Goal: Communication & Community: Answer question/provide support

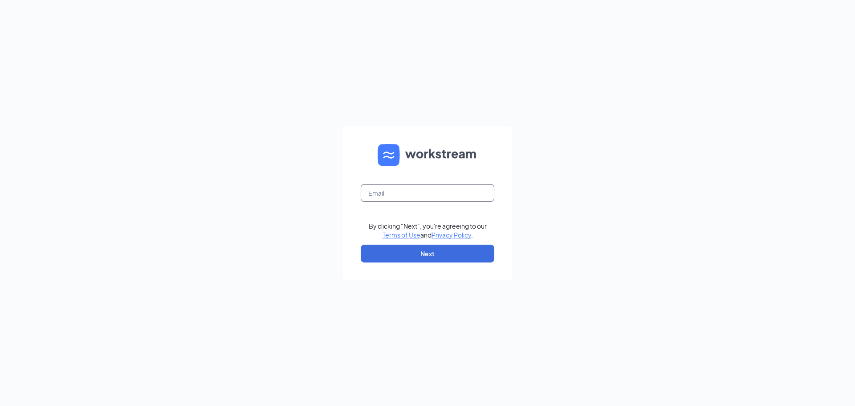
click at [382, 196] on input "text" at bounding box center [428, 193] width 134 height 18
type input "dtneal0306@gmail.com"
click at [423, 250] on button "Next" at bounding box center [428, 253] width 134 height 18
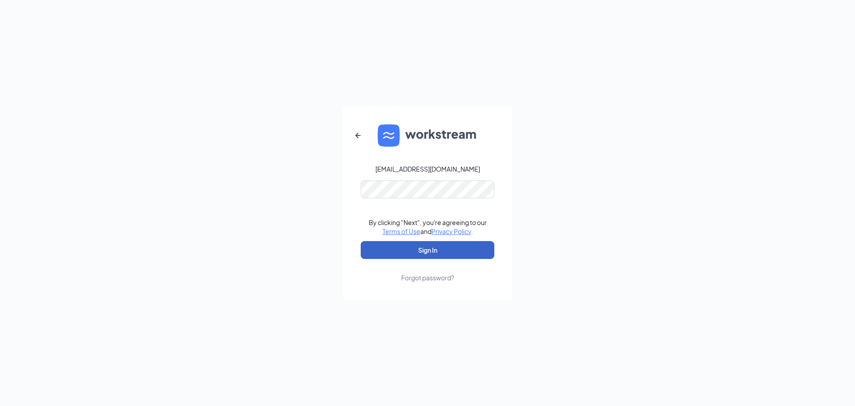
click at [408, 250] on button "Sign In" at bounding box center [428, 250] width 134 height 18
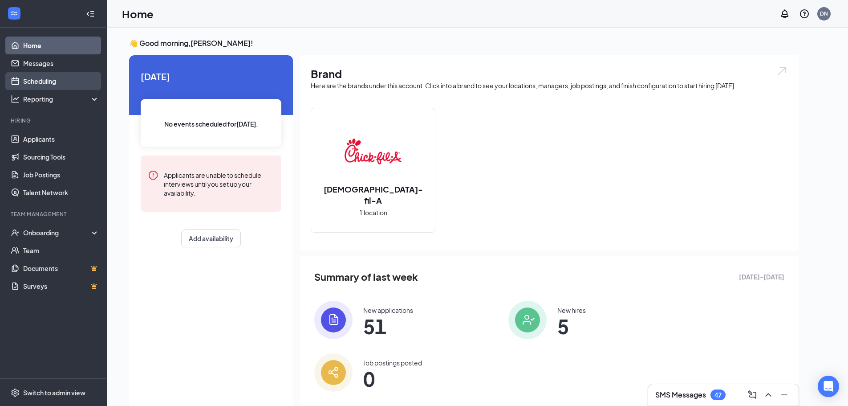
click at [33, 80] on link "Scheduling" at bounding box center [61, 81] width 76 height 18
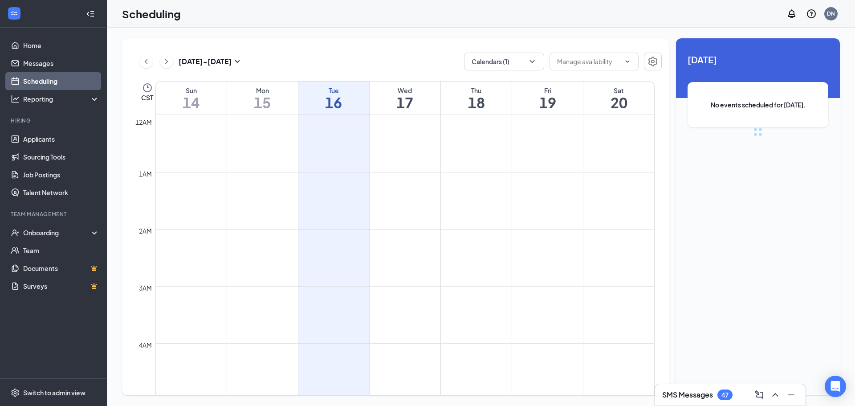
scroll to position [438, 0]
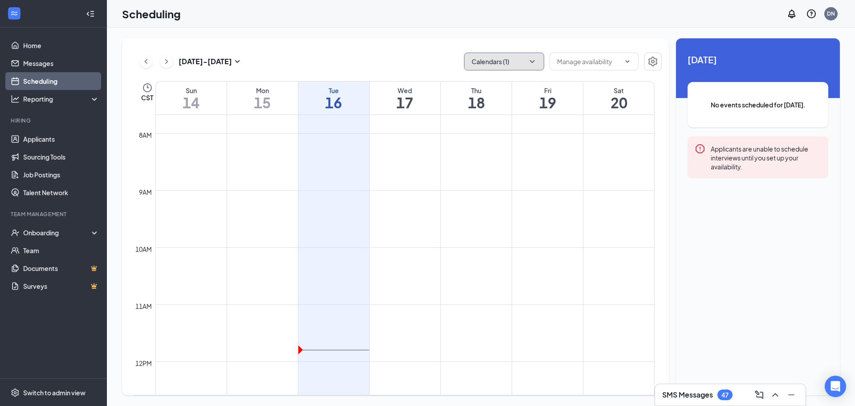
click at [520, 62] on button "Calendars (1)" at bounding box center [504, 62] width 80 height 18
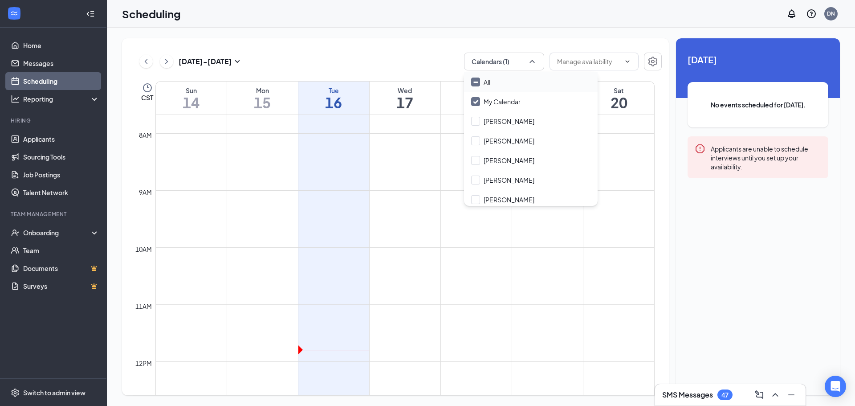
click at [485, 80] on input "All" at bounding box center [480, 81] width 19 height 9
checkbox input "true"
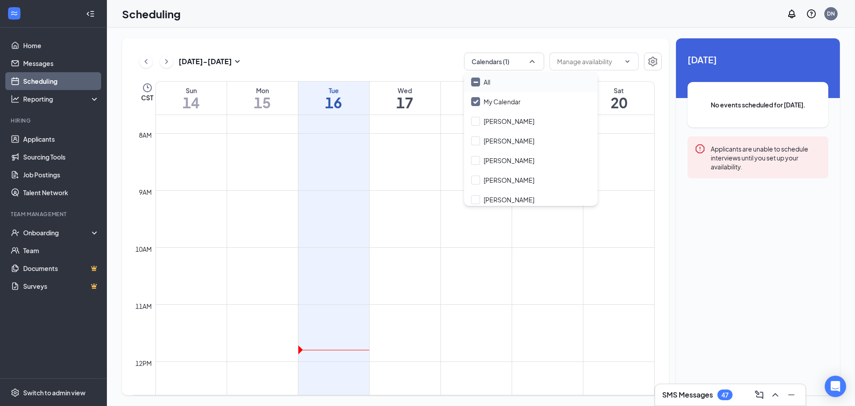
checkbox input "true"
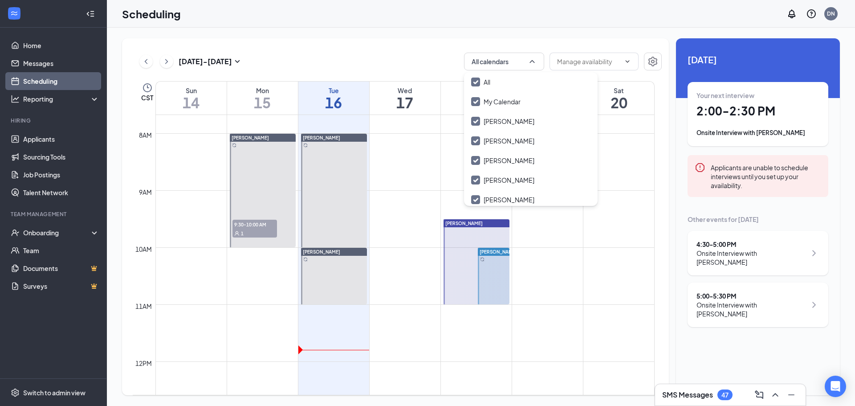
click at [414, 178] on td at bounding box center [404, 183] width 499 height 14
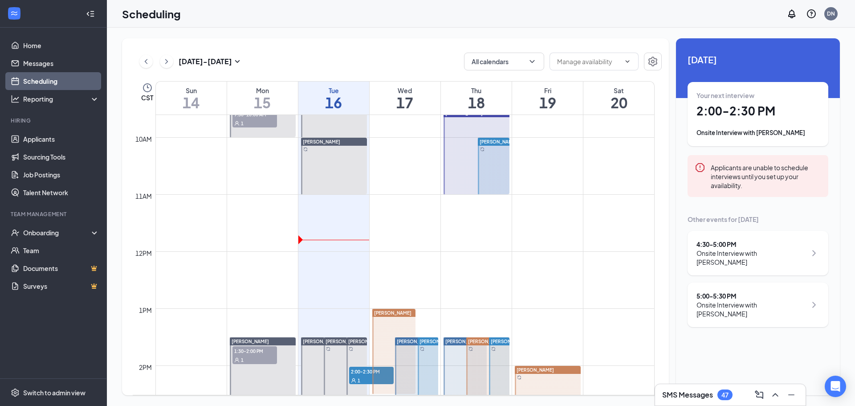
scroll to position [527, 0]
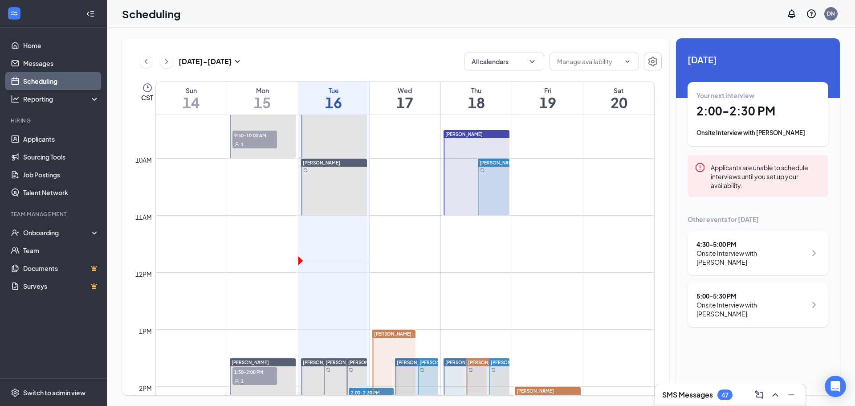
click at [257, 134] on span "9:30-10:00 AM" at bounding box center [254, 134] width 45 height 9
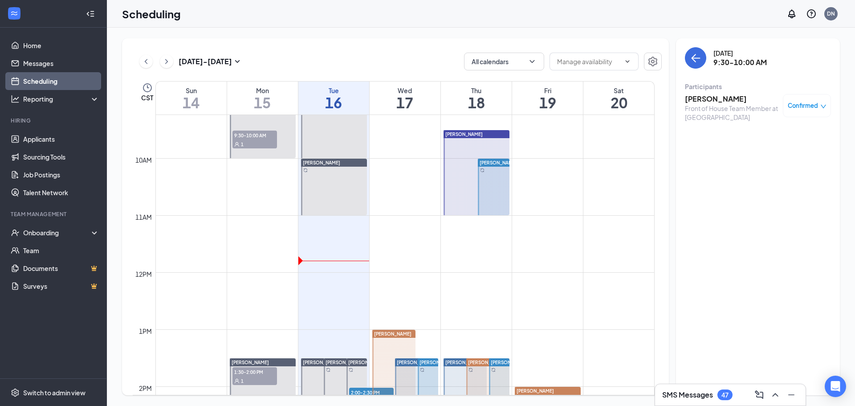
click at [256, 372] on span "1:30-2:00 PM" at bounding box center [254, 371] width 45 height 9
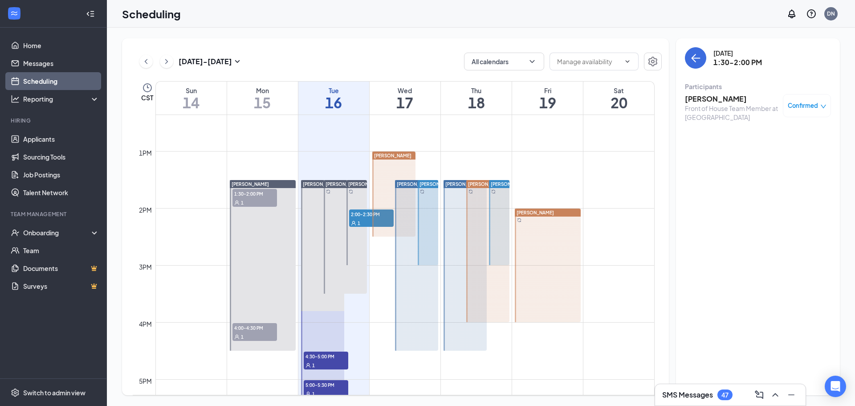
scroll to position [749, 0]
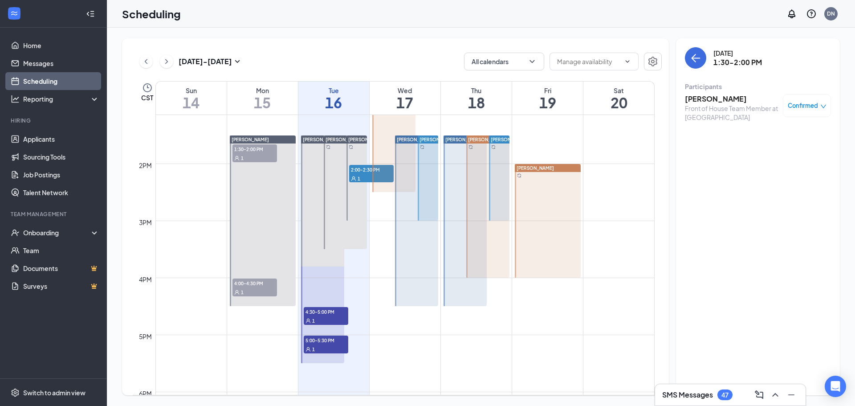
click at [248, 282] on span "4:00-4:30 PM" at bounding box center [254, 282] width 45 height 9
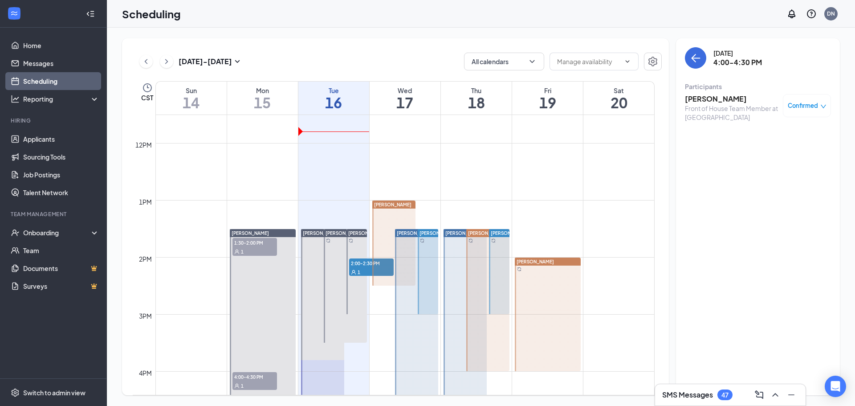
scroll to position [660, 0]
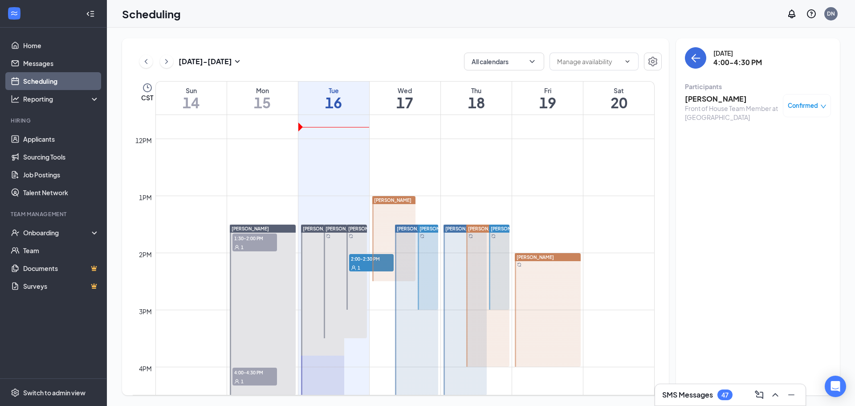
click at [326, 184] on td at bounding box center [404, 188] width 499 height 14
click at [421, 168] on td at bounding box center [404, 174] width 499 height 14
click at [697, 52] on button "back-button" at bounding box center [695, 57] width 21 height 21
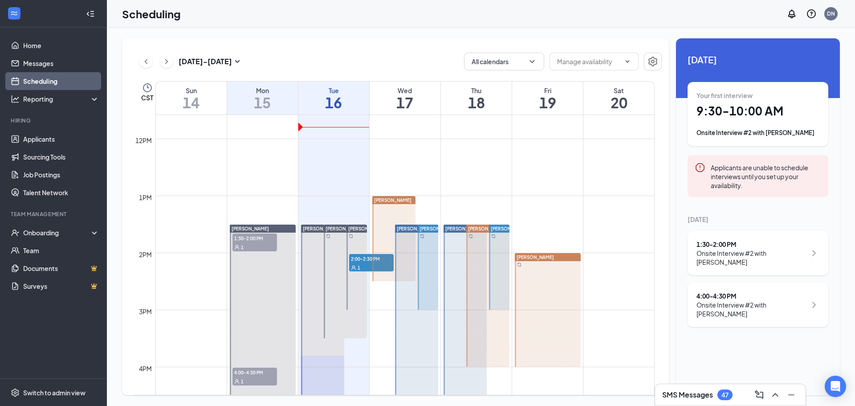
click at [411, 155] on td at bounding box center [404, 160] width 499 height 14
click at [355, 93] on div "Tue" at bounding box center [333, 90] width 71 height 9
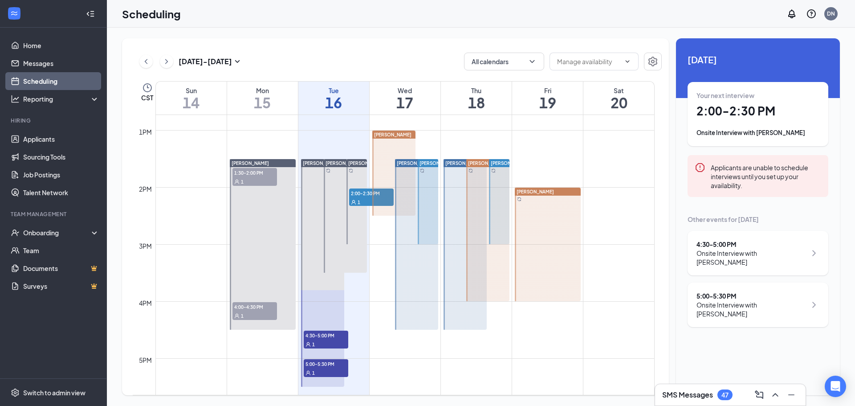
scroll to position [749, 0]
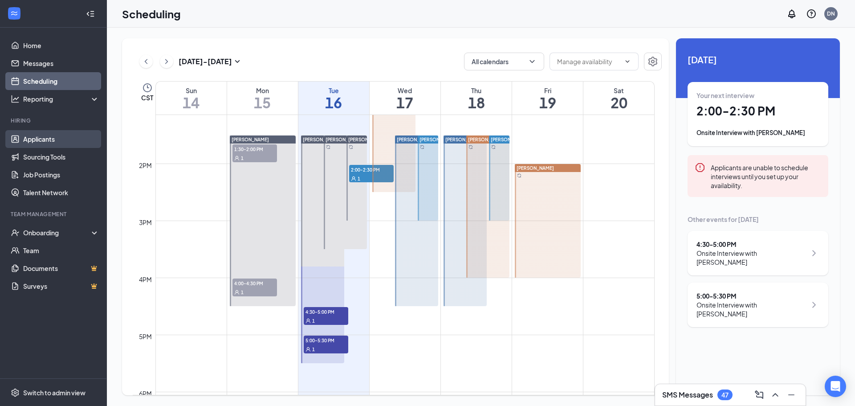
click at [32, 138] on link "Applicants" at bounding box center [61, 139] width 76 height 18
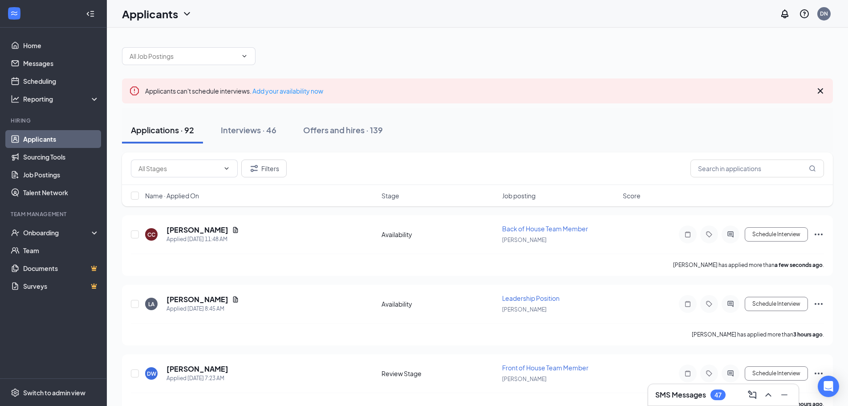
click at [232, 195] on div "Name · Applied On" at bounding box center [260, 195] width 231 height 9
click at [220, 194] on div "Name · Applied On" at bounding box center [260, 195] width 231 height 9
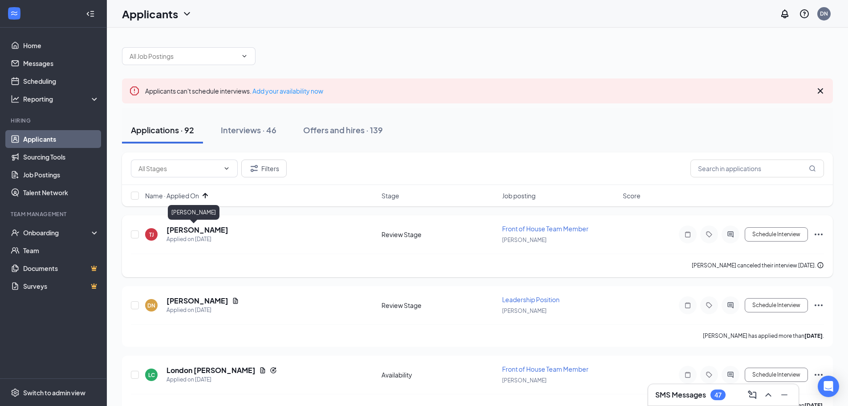
click at [189, 229] on h5 "[PERSON_NAME]" at bounding box center [198, 230] width 62 height 10
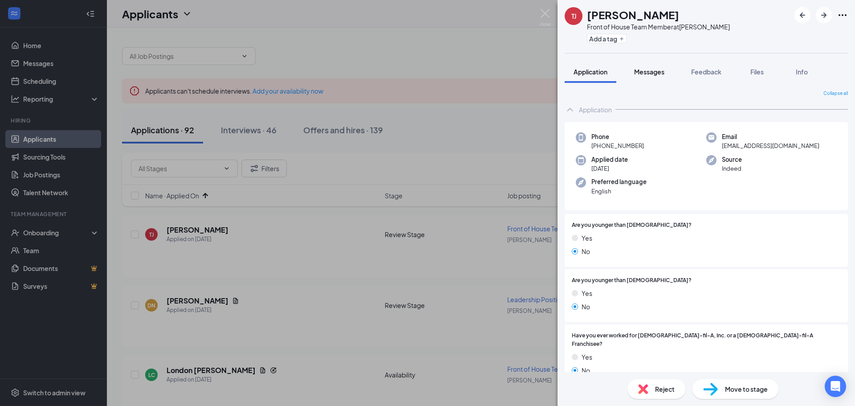
click at [649, 73] on span "Messages" at bounding box center [649, 72] width 30 height 8
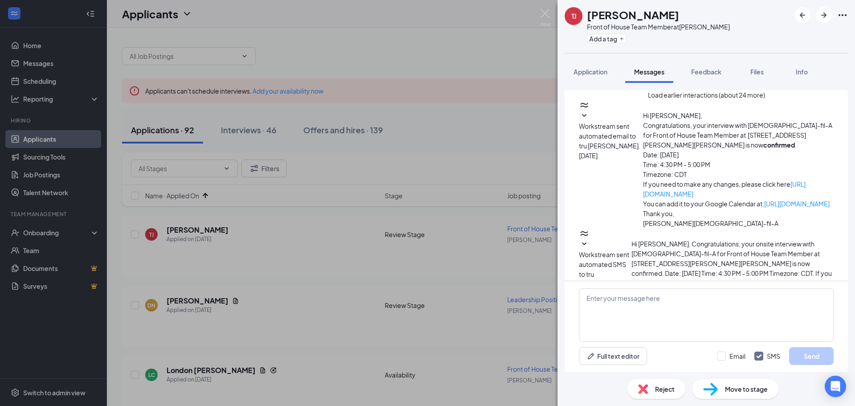
click at [663, 100] on button "Load earlier interactions (about 24 more)" at bounding box center [706, 95] width 117 height 10
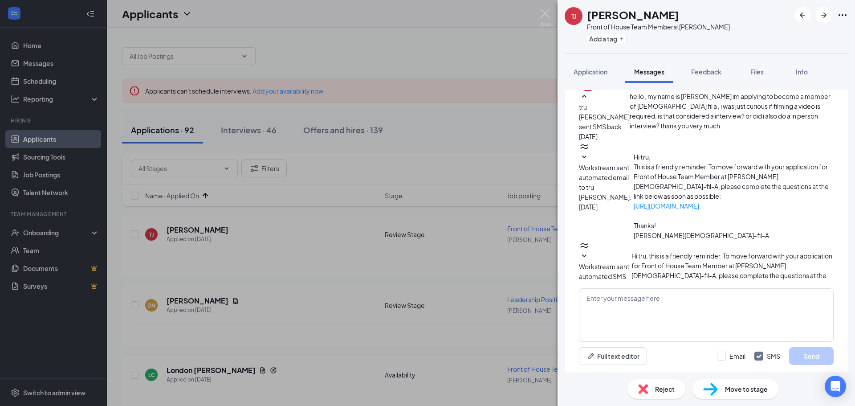
scroll to position [223, 0]
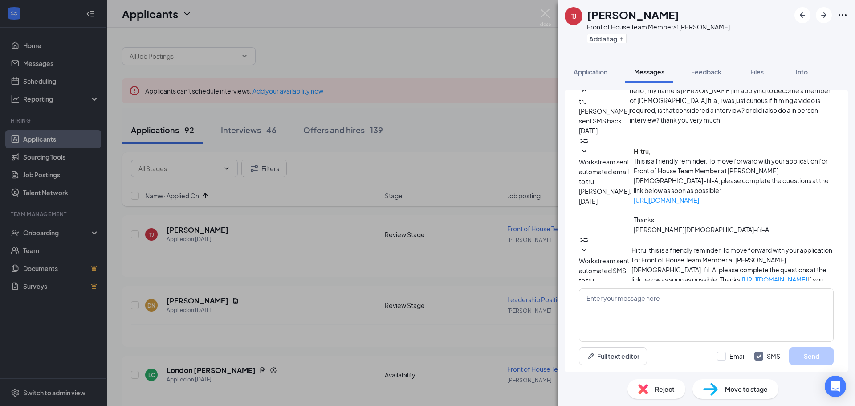
click at [589, 305] on icon "SmallChevronDown" at bounding box center [584, 310] width 11 height 11
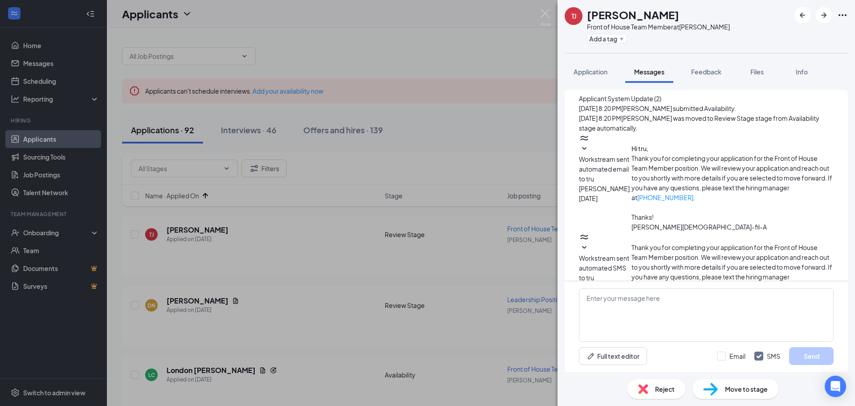
scroll to position [445, 0]
click at [586, 362] on icon "SmallChevronDown" at bounding box center [584, 363] width 4 height 3
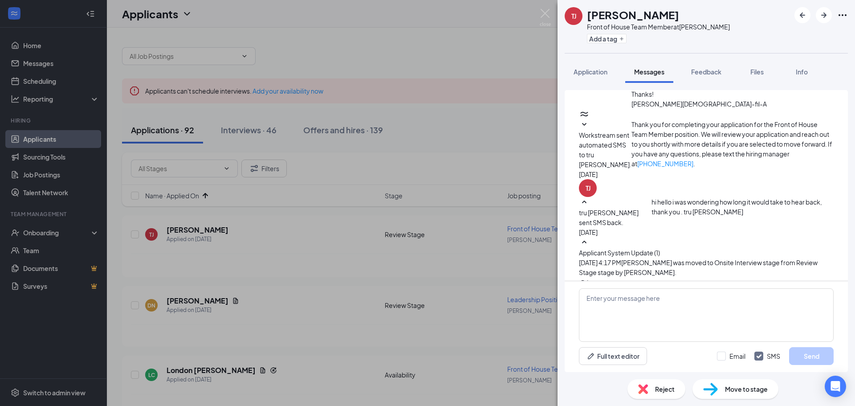
scroll to position [534, 0]
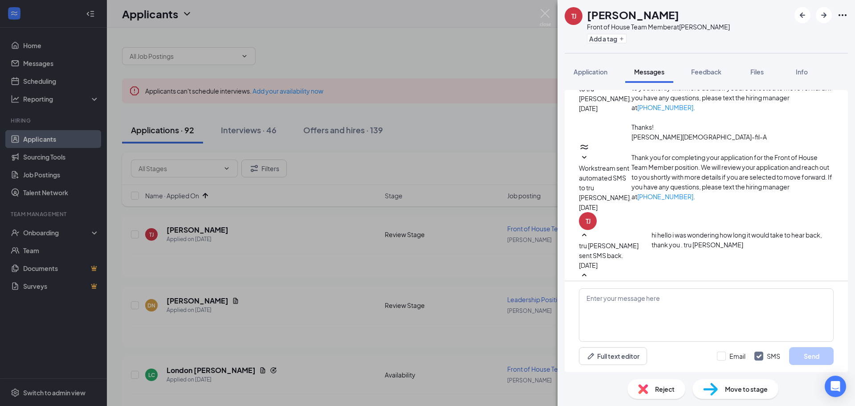
click at [589, 321] on icon "SmallChevronDown" at bounding box center [584, 326] width 11 height 11
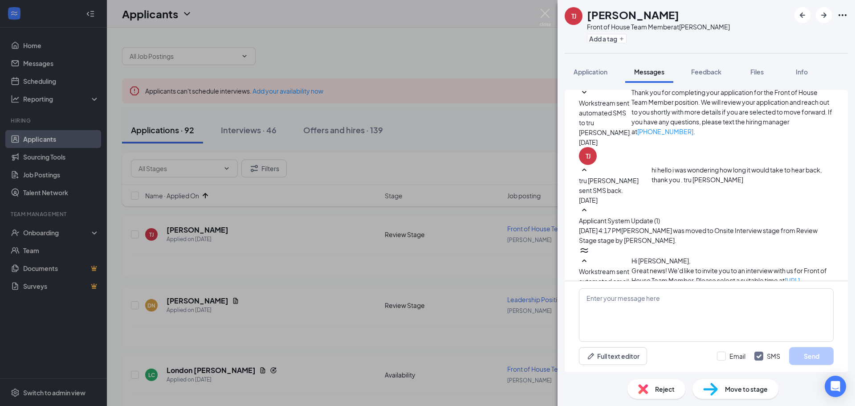
scroll to position [623, 0]
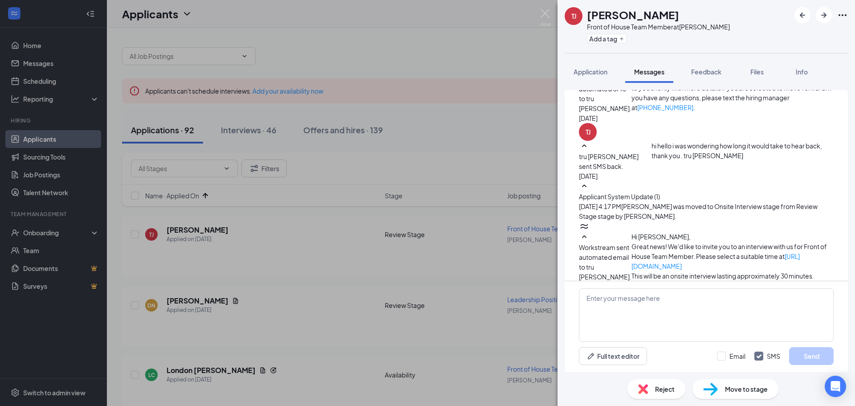
click at [589, 360] on icon "SmallChevronDown" at bounding box center [584, 365] width 11 height 11
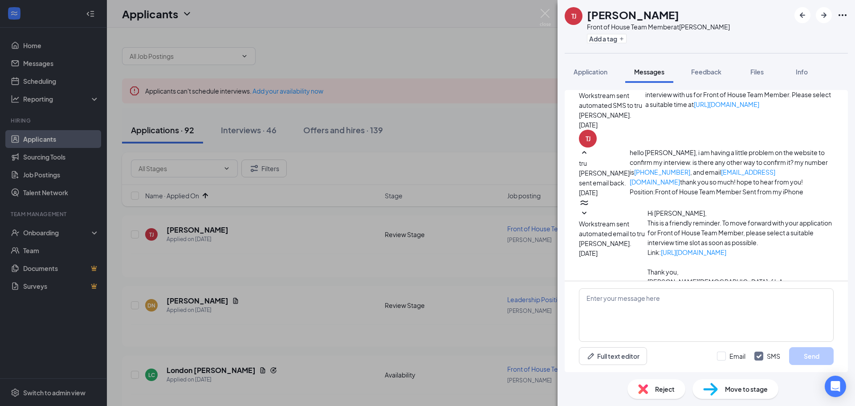
scroll to position [935, 0]
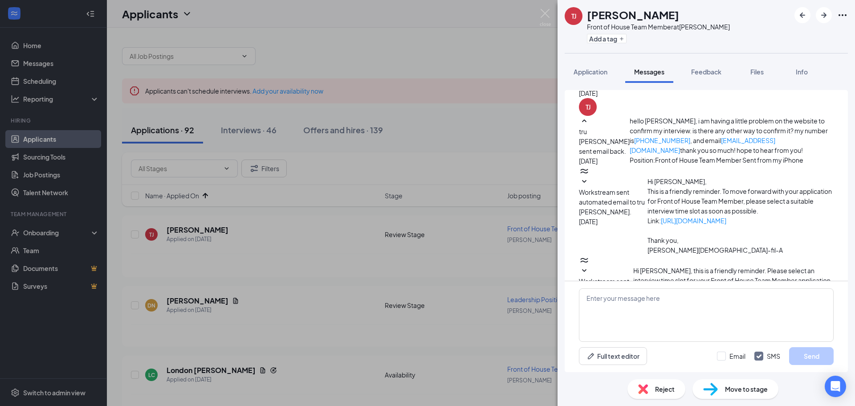
click at [589, 176] on icon "SmallChevronDown" at bounding box center [584, 181] width 11 height 11
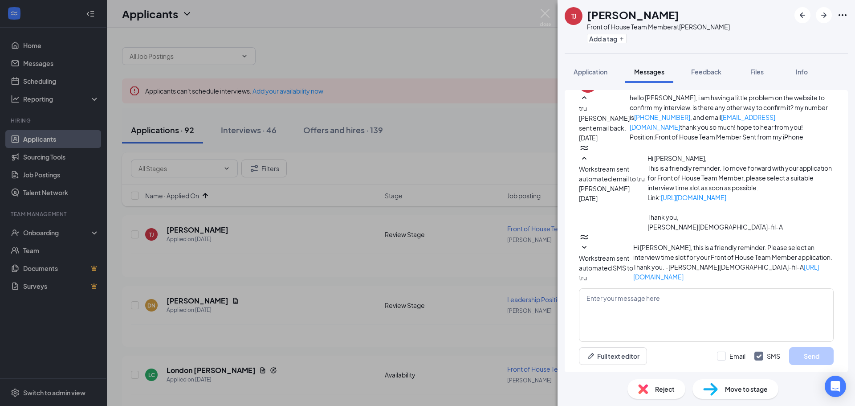
scroll to position [980, 0]
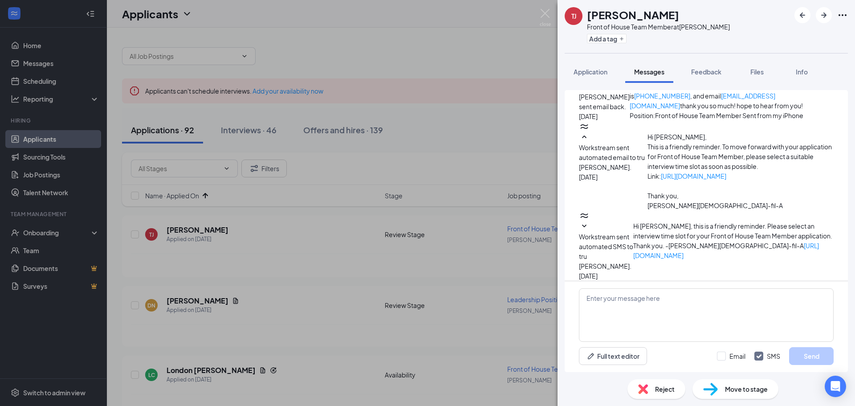
click at [589, 221] on icon "SmallChevronDown" at bounding box center [584, 226] width 11 height 11
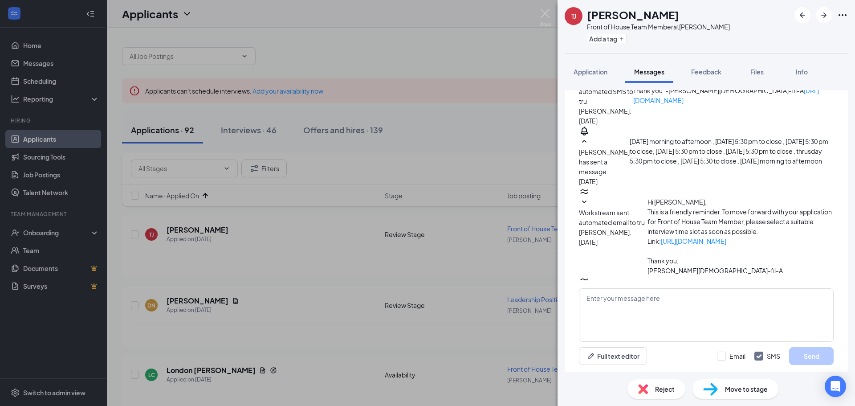
scroll to position [1113, 0]
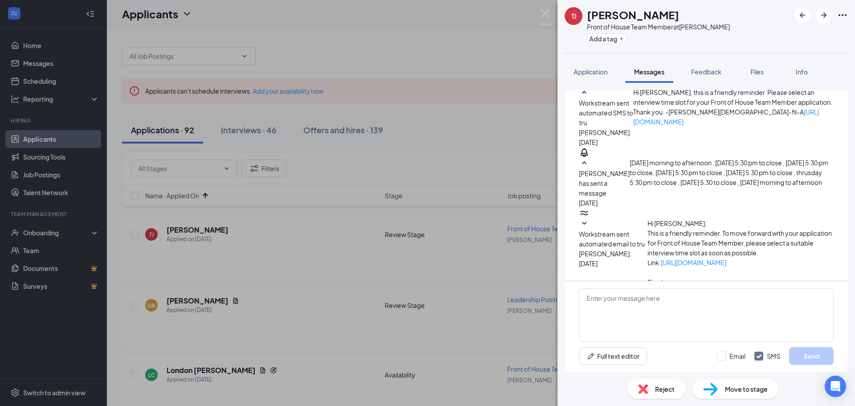
click at [589, 218] on icon "SmallChevronDown" at bounding box center [584, 223] width 11 height 11
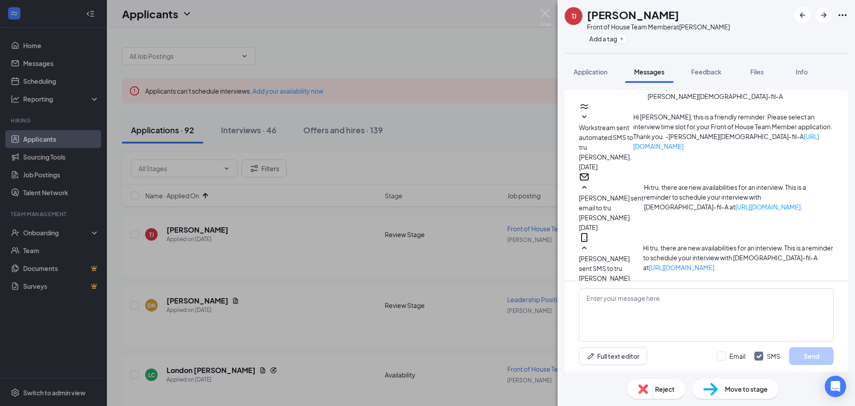
scroll to position [1291, 0]
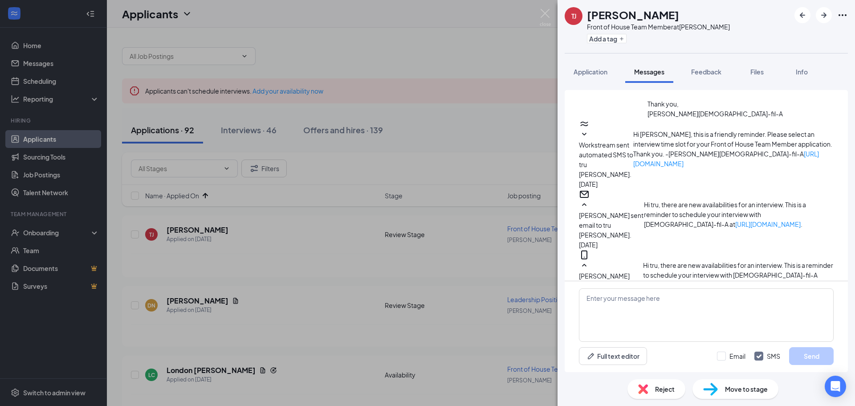
click at [589, 140] on icon "SmallChevronDown" at bounding box center [584, 134] width 11 height 11
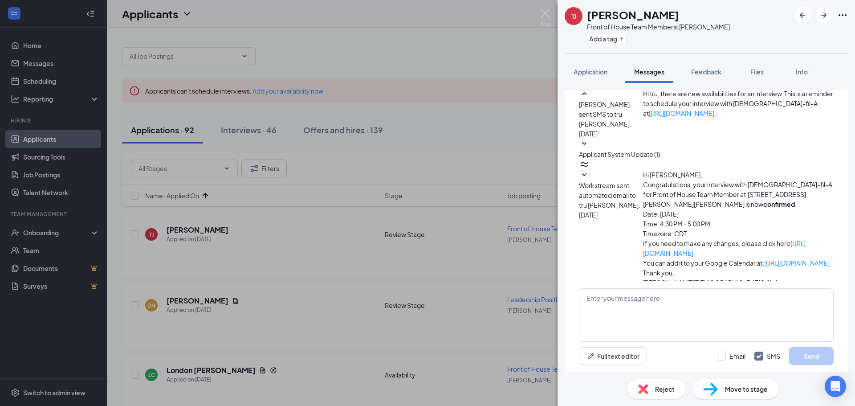
scroll to position [1469, 0]
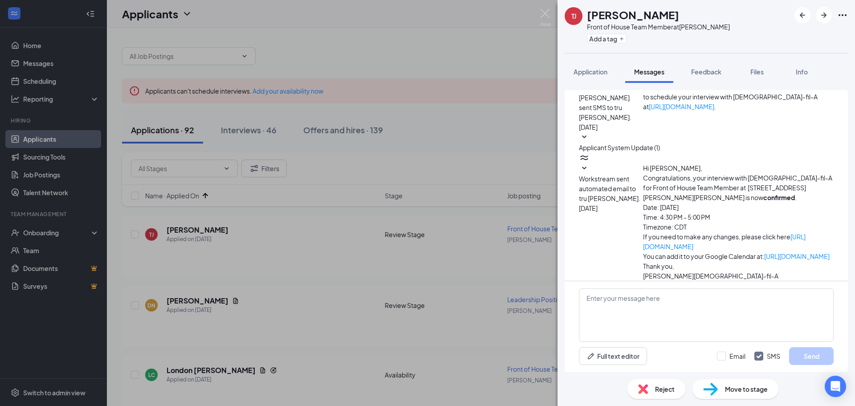
click at [589, 142] on icon "SmallChevronDown" at bounding box center [584, 137] width 11 height 11
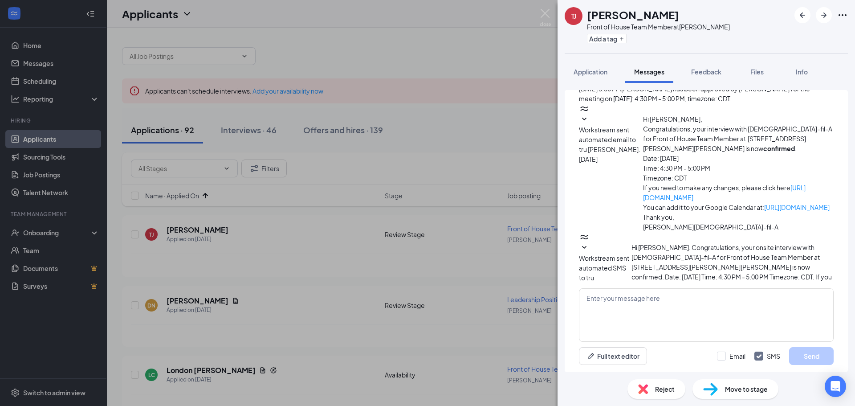
scroll to position [1558, 0]
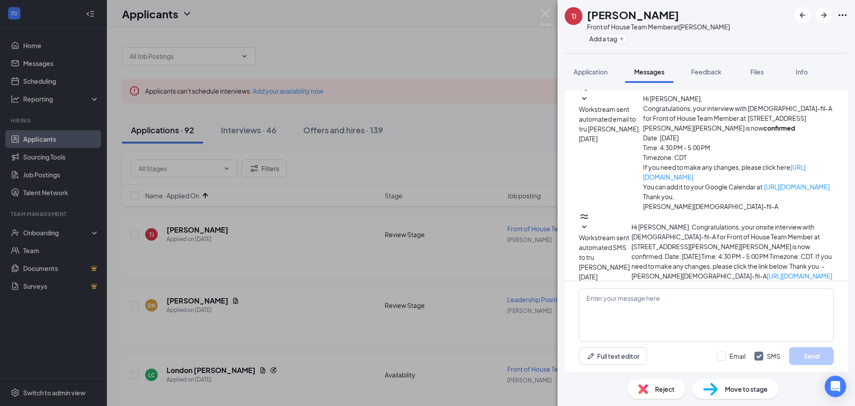
click at [589, 104] on icon "SmallChevronDown" at bounding box center [584, 98] width 11 height 11
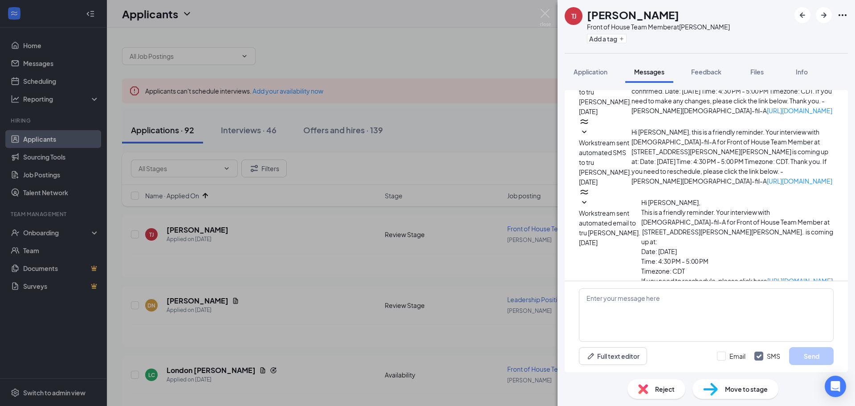
scroll to position [1736, 0]
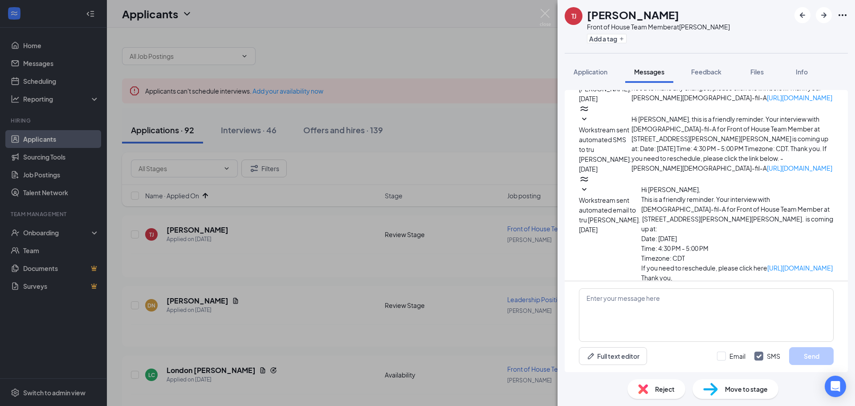
click at [589, 54] on icon "SmallChevronDown" at bounding box center [584, 49] width 11 height 11
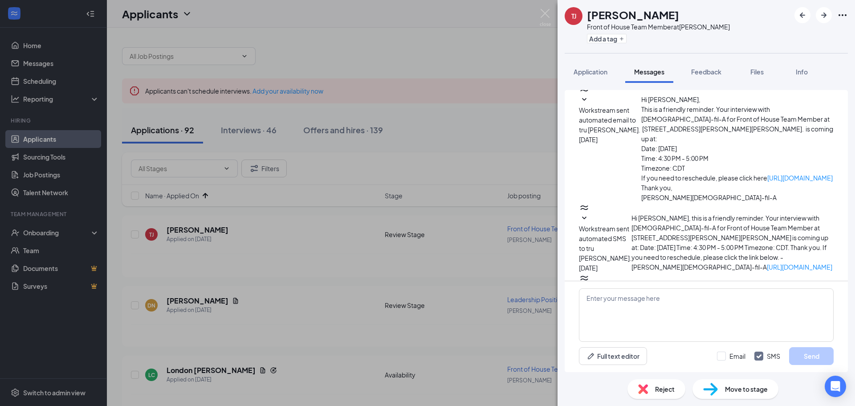
scroll to position [1870, 0]
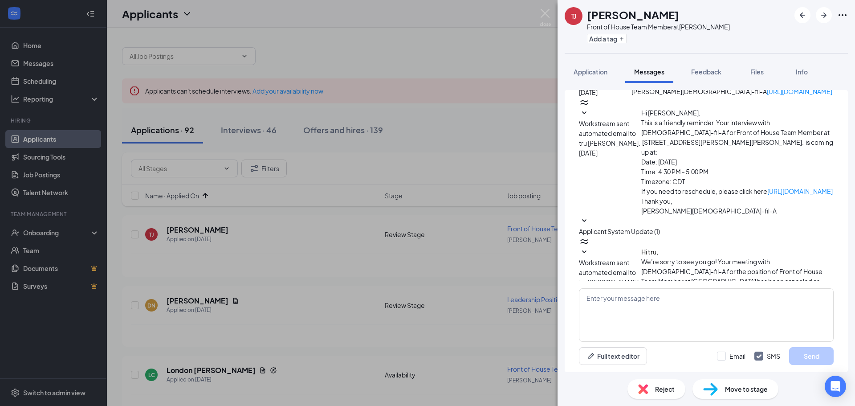
scroll to position [2004, 0]
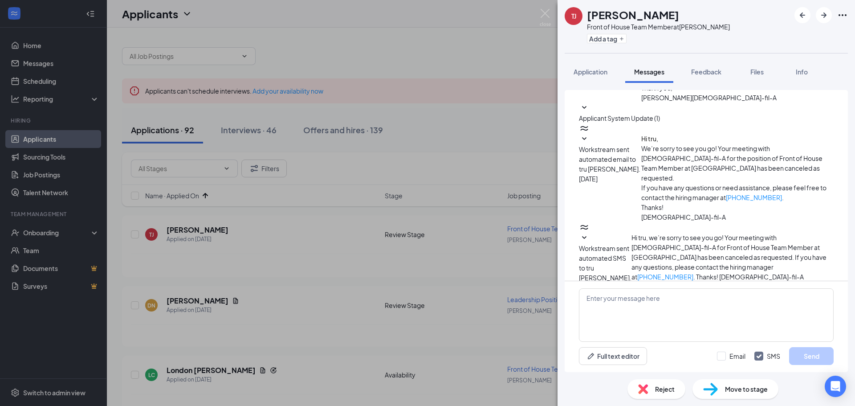
scroll to position [2137, 0]
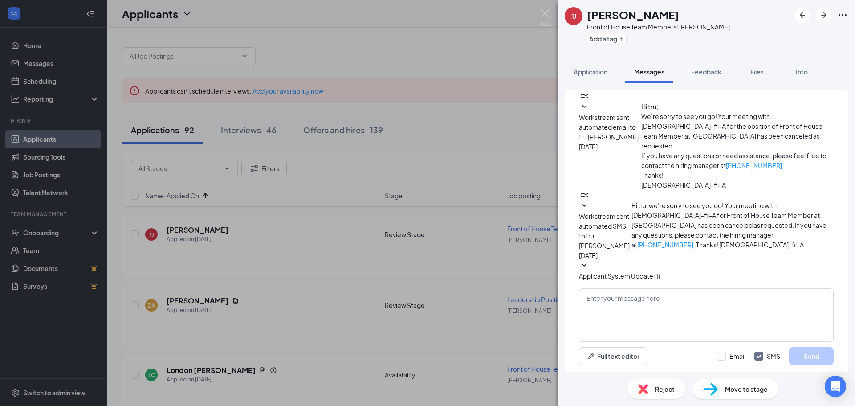
scroll to position [2271, 0]
click at [589, 81] on icon "SmallChevronDown" at bounding box center [584, 75] width 11 height 11
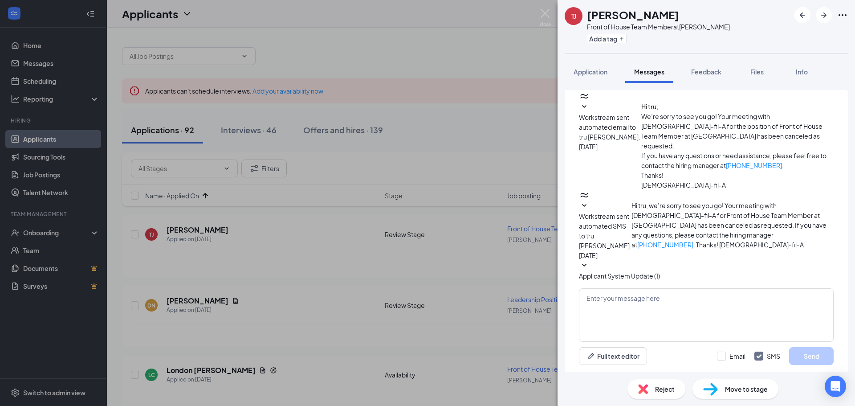
click at [589, 112] on icon "SmallChevronDown" at bounding box center [584, 107] width 11 height 11
click at [586, 207] on icon "SmallChevronDown" at bounding box center [584, 205] width 4 height 3
click at [589, 263] on icon "SmallChevronDown" at bounding box center [584, 265] width 11 height 11
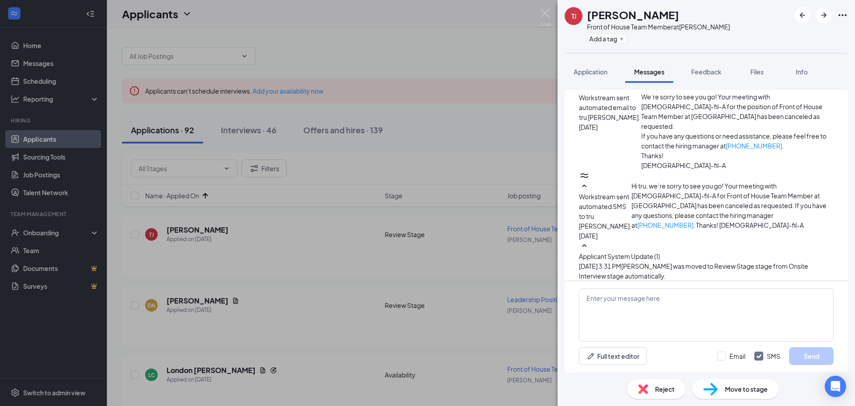
scroll to position [2654, 0]
click at [581, 73] on span "Application" at bounding box center [590, 72] width 34 height 8
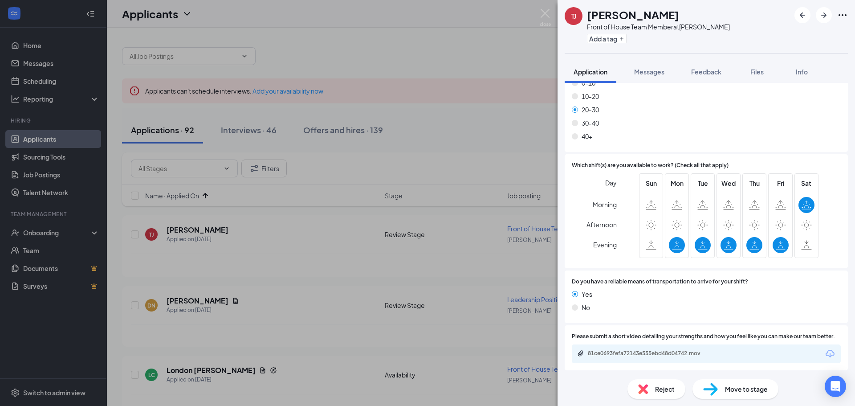
scroll to position [627, 0]
click at [633, 354] on div "81ce0693fefa72143e555ebd48d04742.mov" at bounding box center [650, 352] width 125 height 7
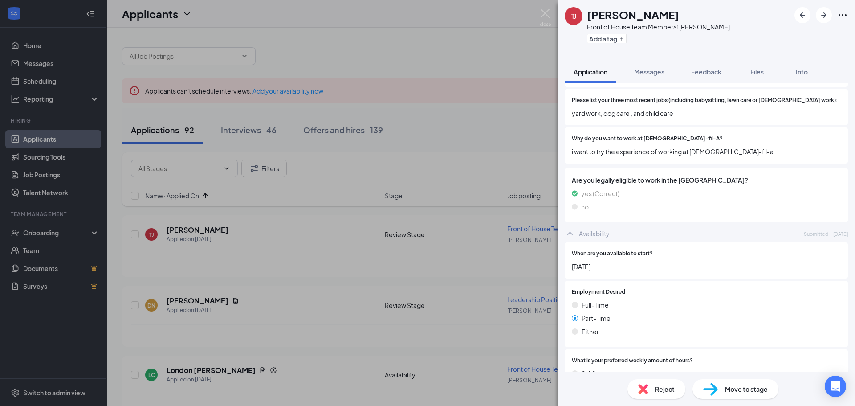
scroll to position [178, 0]
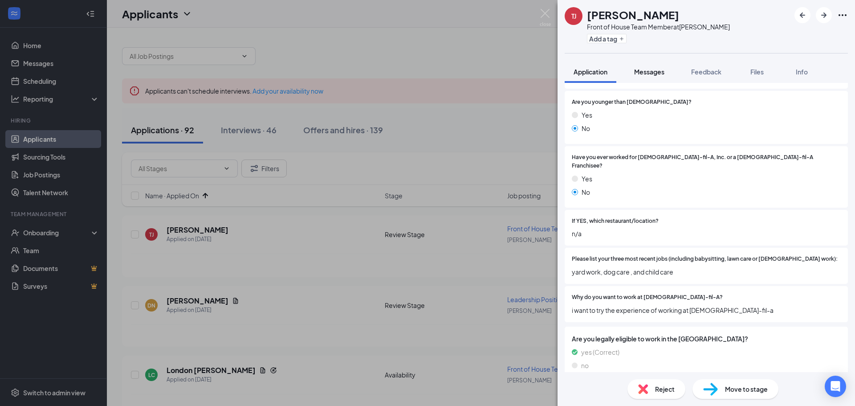
click at [654, 73] on span "Messages" at bounding box center [649, 72] width 30 height 8
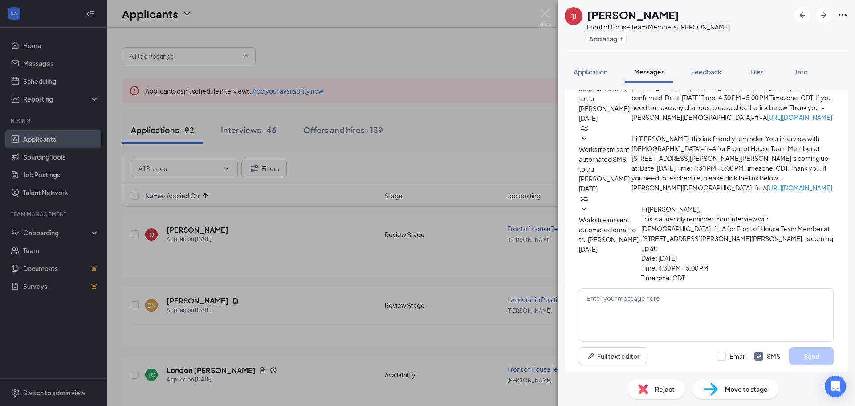
scroll to position [178, 0]
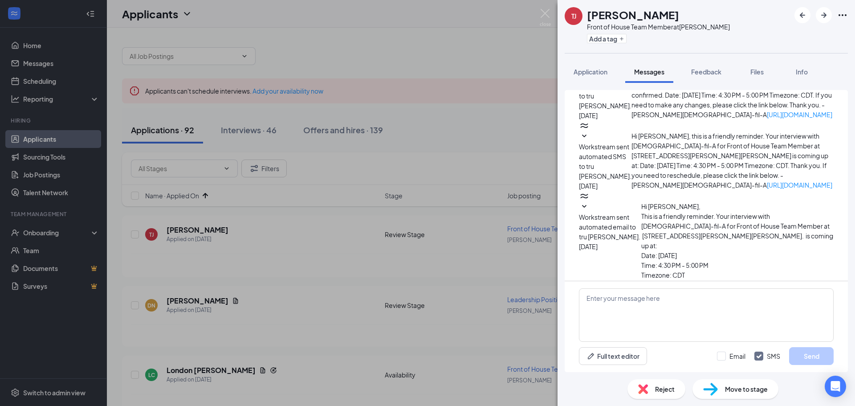
click at [618, 301] on textarea at bounding box center [706, 314] width 255 height 53
click at [715, 315] on textarea "Tru, I see that you had an interview scheduled on" at bounding box center [706, 314] width 255 height 53
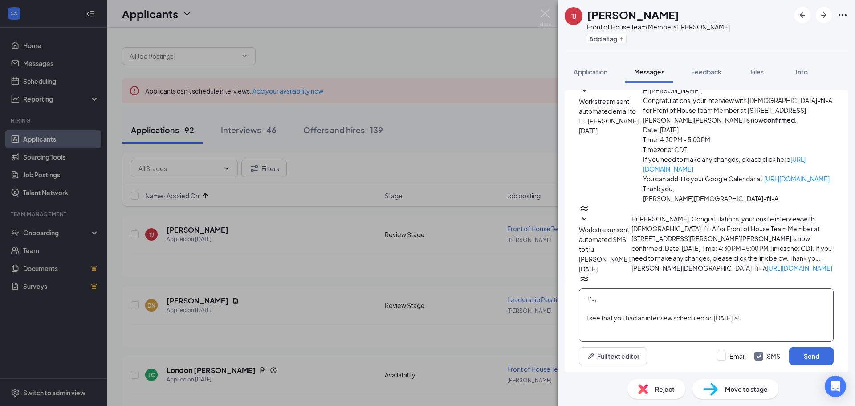
scroll to position [89, 0]
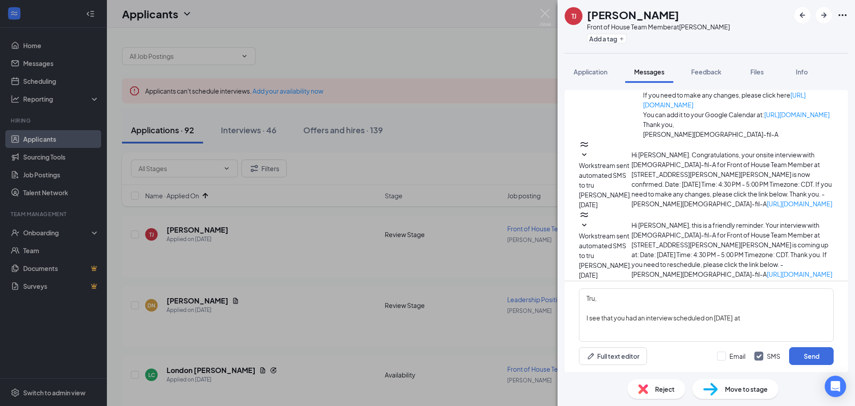
click at [589, 290] on icon "SmallChevronDown" at bounding box center [584, 295] width 11 height 11
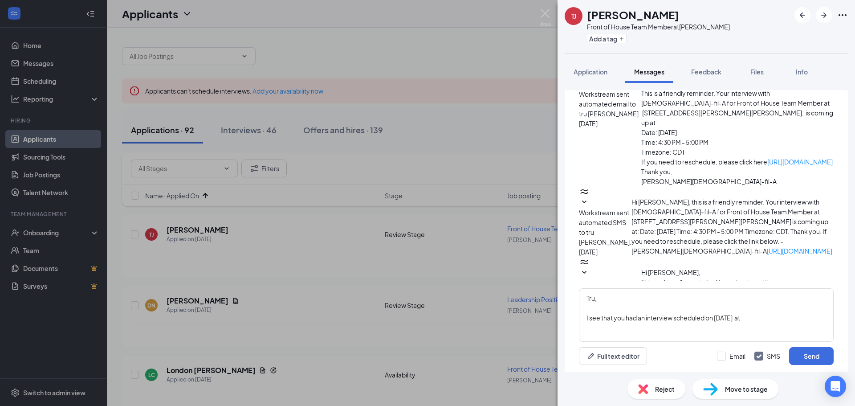
scroll to position [312, 0]
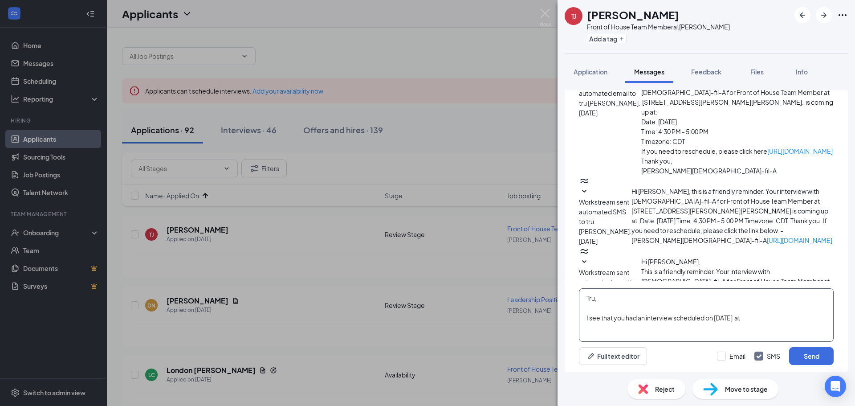
click at [757, 316] on textarea "Tru, I see that you had an interview scheduled on [DATE] at" at bounding box center [706, 314] width 255 height 53
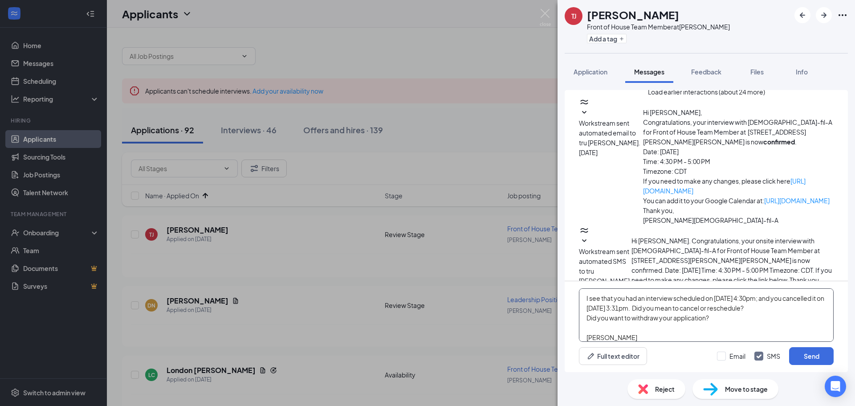
scroll to position [0, 0]
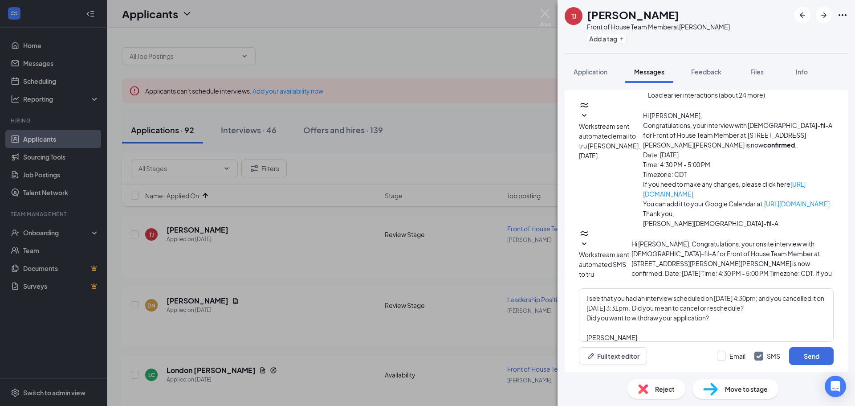
click at [589, 121] on icon "SmallChevronDown" at bounding box center [584, 115] width 11 height 11
click at [671, 100] on button "Load earlier interactions (about 24 more)" at bounding box center [706, 95] width 117 height 10
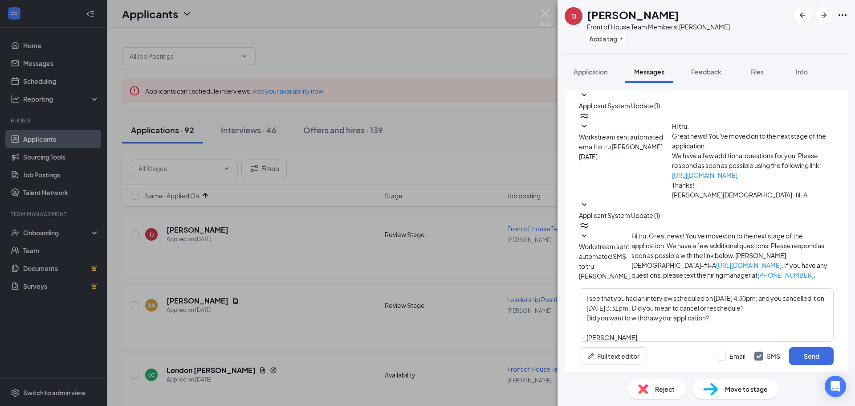
click at [589, 199] on icon "SmallChevronDown" at bounding box center [584, 204] width 11 height 11
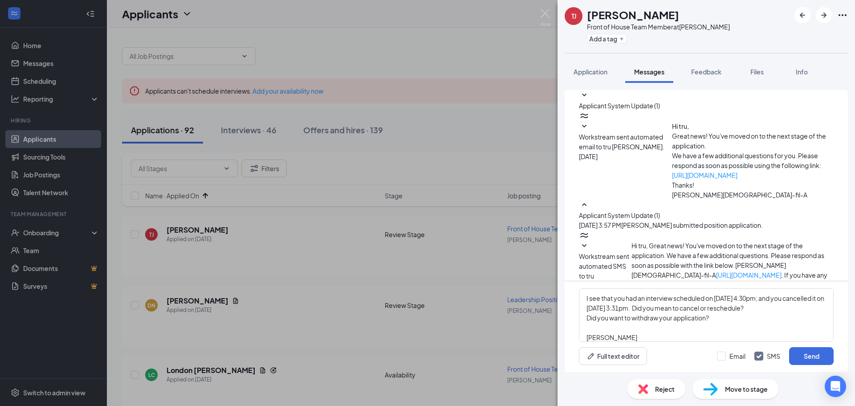
click at [589, 240] on icon "SmallChevronDown" at bounding box center [584, 245] width 11 height 11
click at [633, 335] on textarea "Tru, I see that you had an interview scheduled on [DATE] 4:30pm; and you cancel…" at bounding box center [706, 314] width 255 height 53
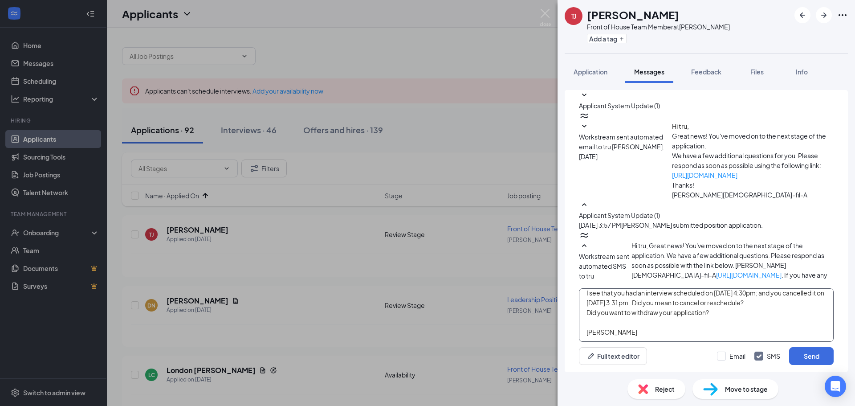
click at [715, 312] on textarea "Tru, I see that you had an interview scheduled on [DATE] 4:30pm; and you cancel…" at bounding box center [706, 314] width 255 height 53
type textarea "Tru, I see that you had an interview scheduled on [DATE] 4:30pm; and you cancel…"
click at [721, 354] on input "Email" at bounding box center [731, 355] width 28 height 9
checkbox input "true"
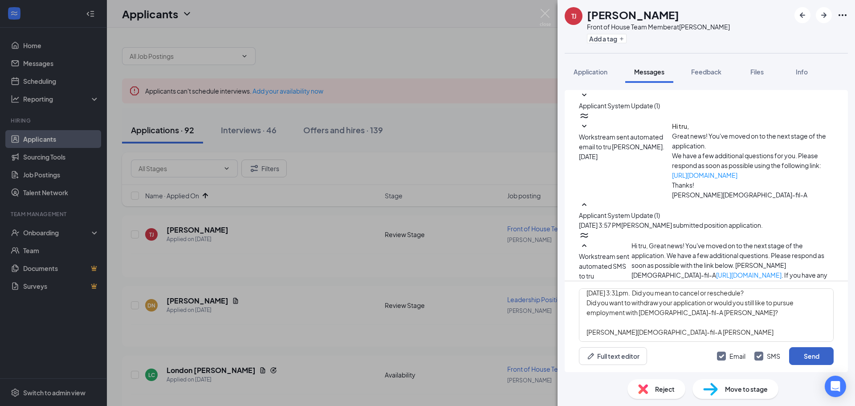
click at [817, 354] on button "Send" at bounding box center [811, 356] width 45 height 18
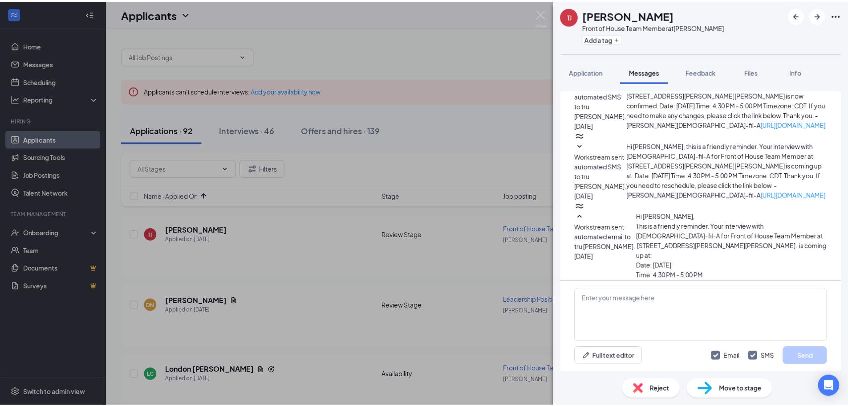
scroll to position [1918, 0]
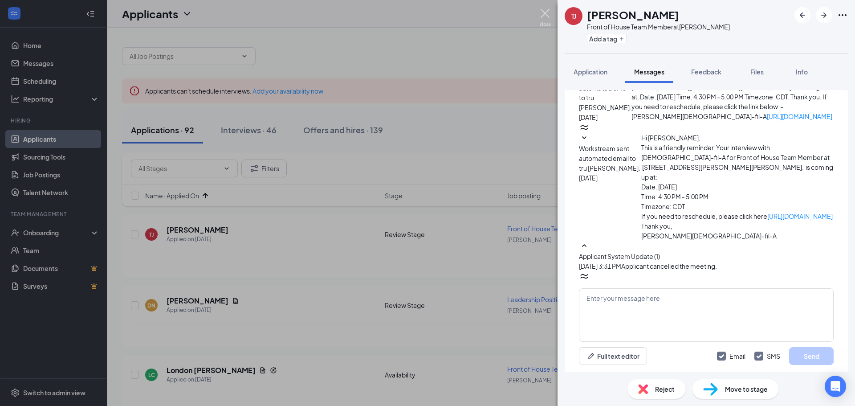
click at [545, 11] on img at bounding box center [545, 17] width 11 height 17
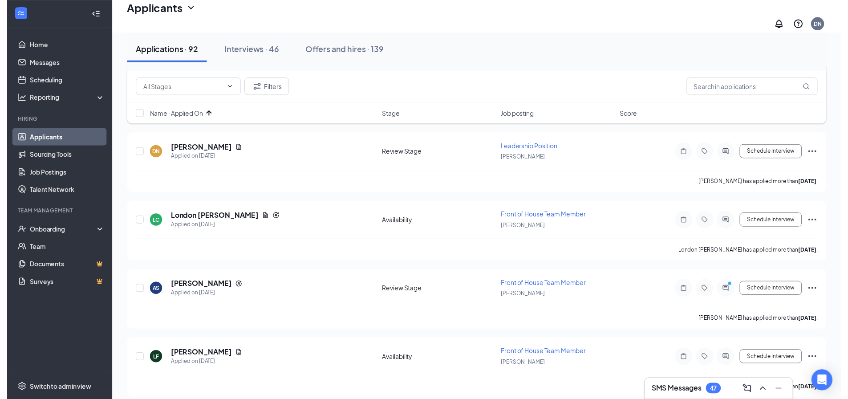
scroll to position [178, 0]
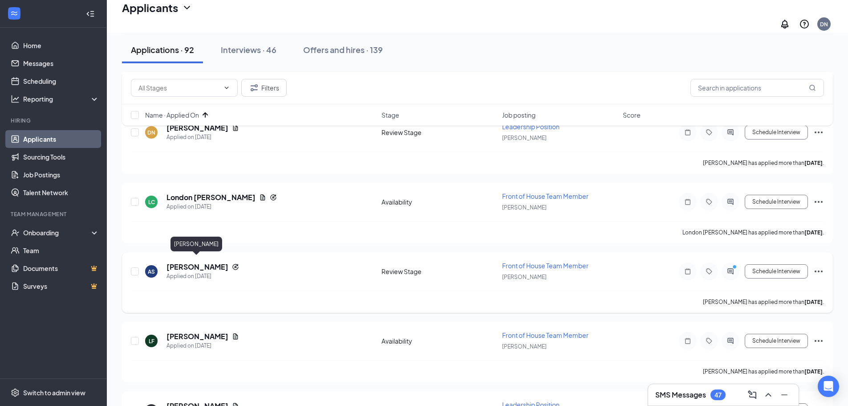
click at [201, 262] on h5 "[PERSON_NAME]" at bounding box center [198, 267] width 62 height 10
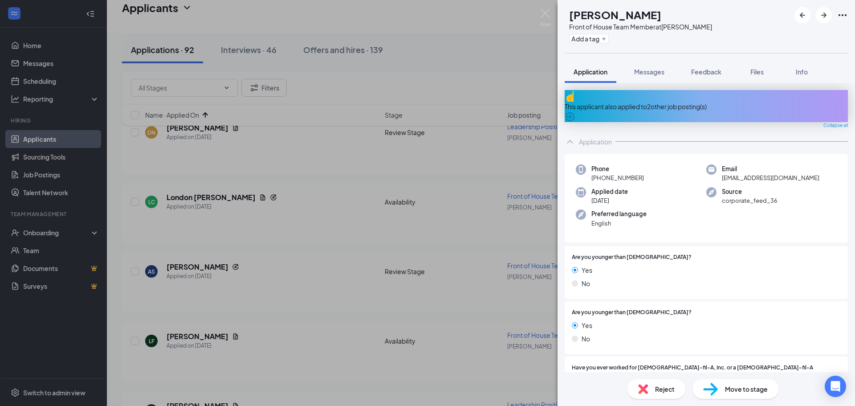
click at [679, 102] on div "This applicant also applied to 2 other job posting(s)" at bounding box center [706, 107] width 283 height 10
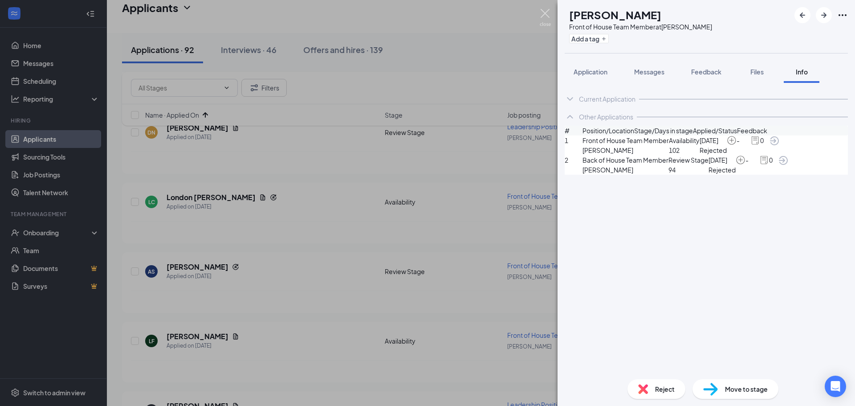
click at [548, 14] on img at bounding box center [545, 17] width 11 height 17
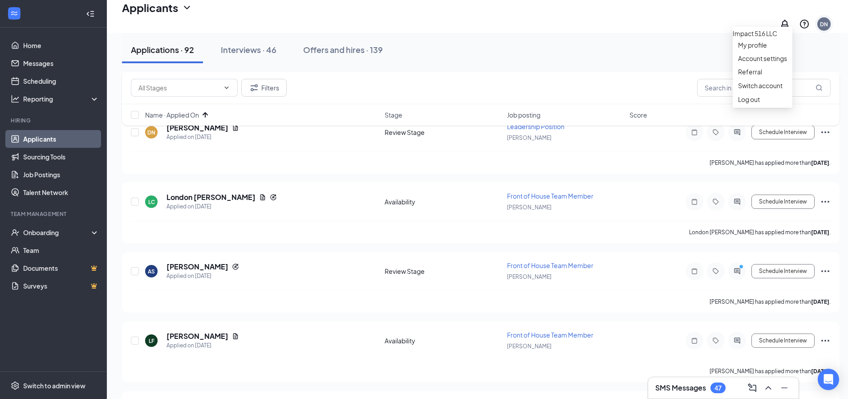
click at [826, 17] on div "DN" at bounding box center [823, 23] width 13 height 13
click at [752, 106] on li "Log out" at bounding box center [763, 99] width 60 height 13
